Goal: Task Accomplishment & Management: Manage account settings

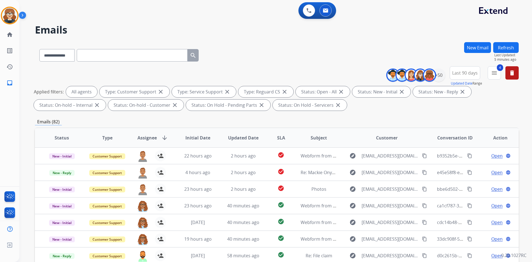
select select "**********"
click at [146, 139] on span "Assignee" at bounding box center [147, 138] width 19 height 7
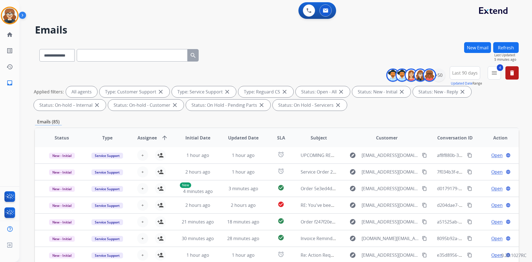
scroll to position [80, 0]
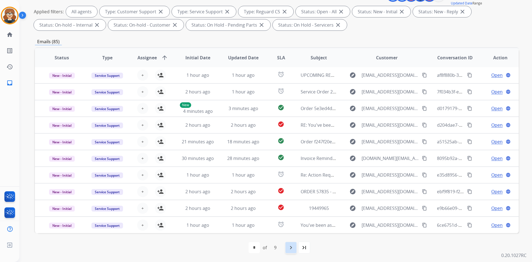
click at [291, 249] on mat-icon "navigate_next" at bounding box center [291, 247] width 7 height 7
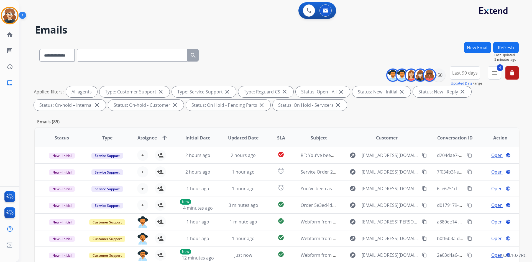
click at [142, 139] on span "Assignee" at bounding box center [147, 138] width 19 height 7
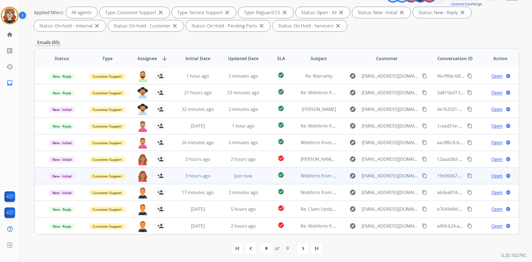
scroll to position [80, 0]
